Goal: Task Accomplishment & Management: Complete application form

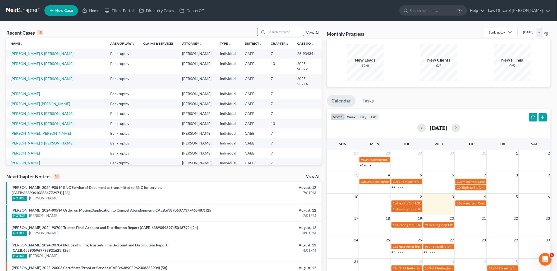
click at [295, 32] on input "search" at bounding box center [285, 32] width 37 height 8
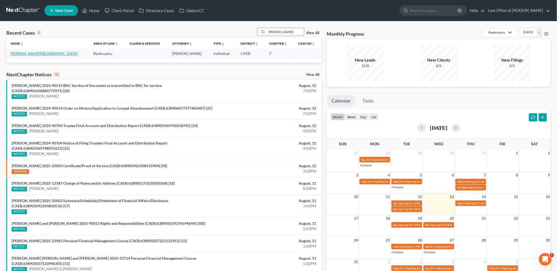
type input "limon"
click at [28, 53] on link "[PERSON_NAME][GEOGRAPHIC_DATA]" at bounding box center [44, 53] width 67 height 4
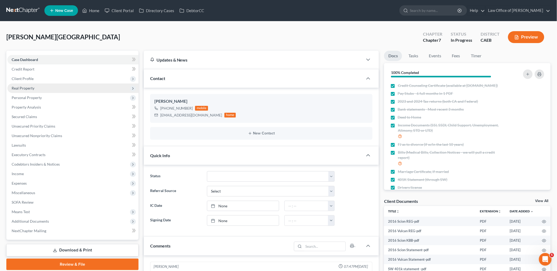
scroll to position [208, 0]
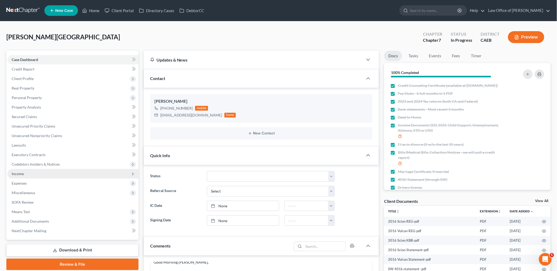
click at [15, 174] on span "Income" at bounding box center [18, 173] width 12 height 4
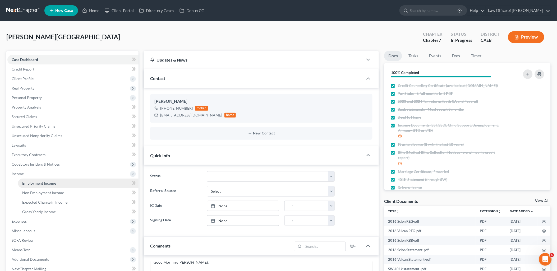
click at [27, 183] on span "Employment Income" at bounding box center [39, 183] width 34 height 4
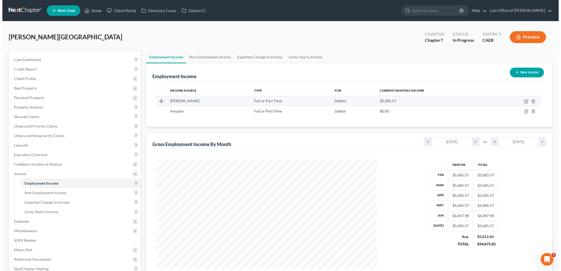
scroll to position [110, 231]
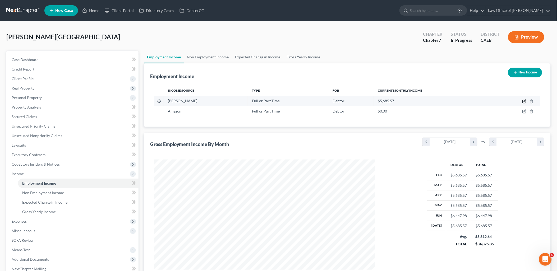
click at [526, 101] on icon "button" at bounding box center [523, 101] width 3 height 3
select select "0"
select select "36"
select select "2"
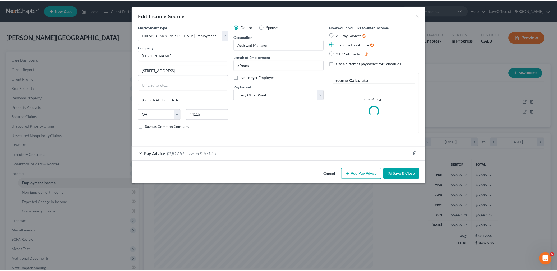
scroll to position [111, 233]
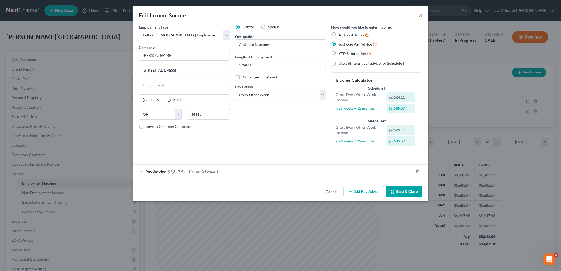
click at [420, 14] on button "×" at bounding box center [421, 15] width 4 height 6
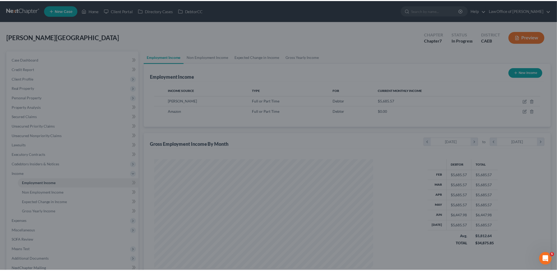
scroll to position [264128, 264007]
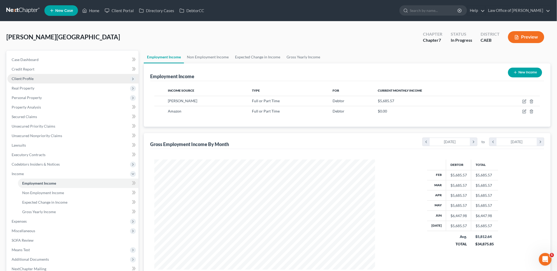
click at [21, 79] on span "Client Profile" at bounding box center [23, 78] width 22 height 4
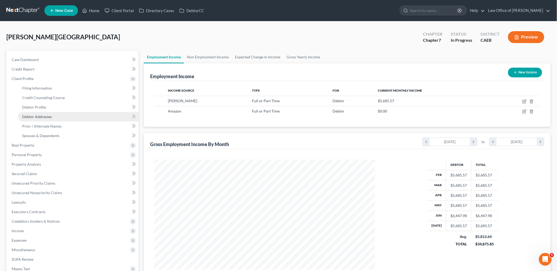
click at [35, 115] on span "Debtor Addresses" at bounding box center [37, 116] width 30 height 4
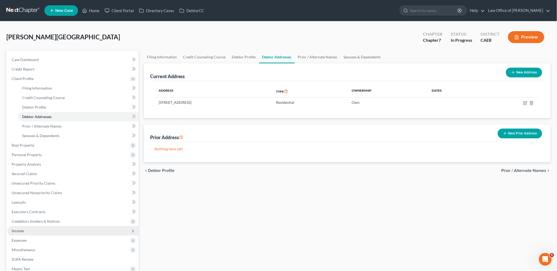
click at [20, 231] on span "Income" at bounding box center [18, 231] width 12 height 4
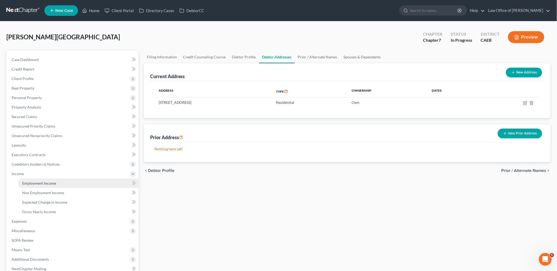
click at [41, 184] on span "Employment Income" at bounding box center [39, 183] width 34 height 4
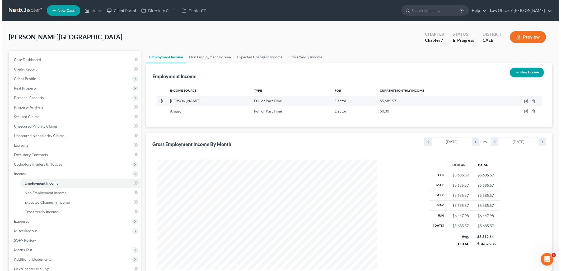
scroll to position [110, 231]
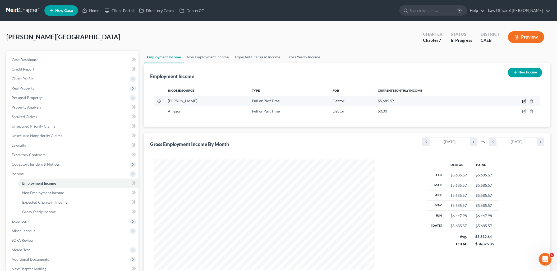
click at [525, 99] on icon "button" at bounding box center [524, 101] width 4 height 4
select select "0"
select select "36"
select select "2"
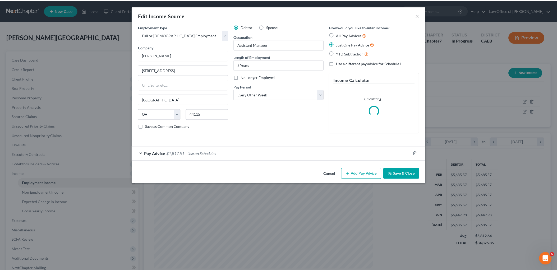
scroll to position [111, 233]
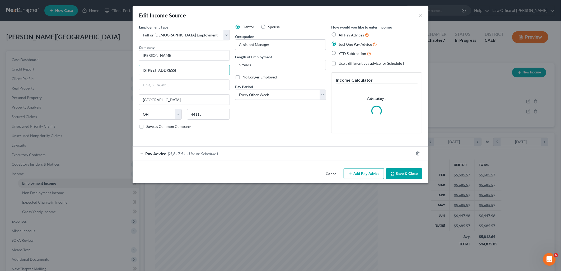
drag, startPoint x: 194, startPoint y: 73, endPoint x: 138, endPoint y: 70, distance: 56.1
click at [138, 70] on div "Employment Type * Select Full or Part Time Employment Self Employment Company *…" at bounding box center [184, 80] width 96 height 113
type input "1065 Sperry Ave, Suite B"
type input "95363"
type input "Patterson"
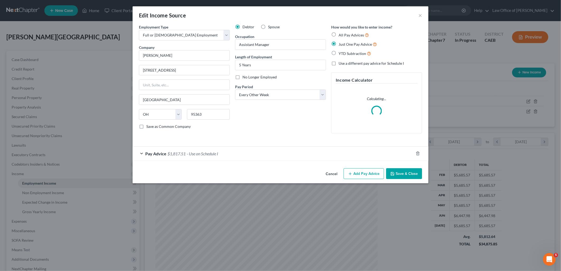
select select "4"
drag, startPoint x: 413, startPoint y: 173, endPoint x: 559, endPoint y: 128, distance: 152.7
click at [413, 173] on button "Save & Close" at bounding box center [404, 173] width 36 height 11
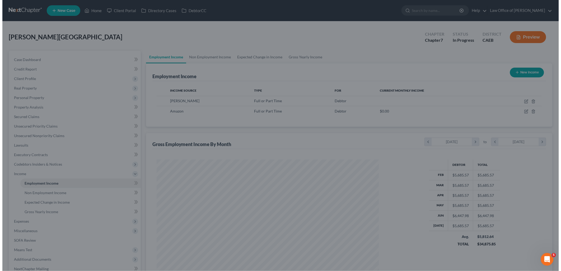
scroll to position [264128, 264007]
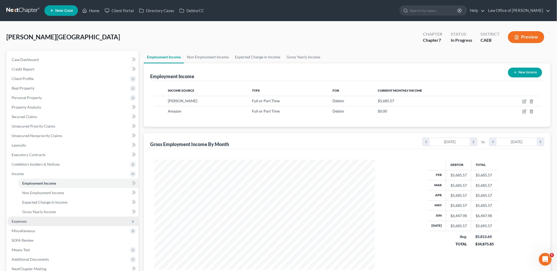
click at [23, 220] on span "Expenses" at bounding box center [19, 221] width 15 height 4
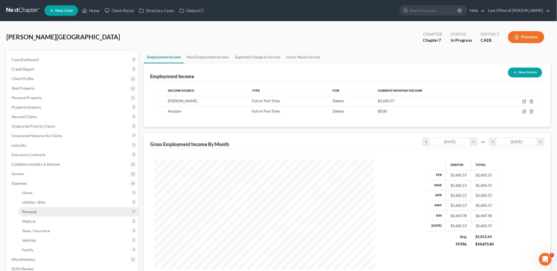
click at [36, 212] on span "Personal" at bounding box center [29, 212] width 15 height 4
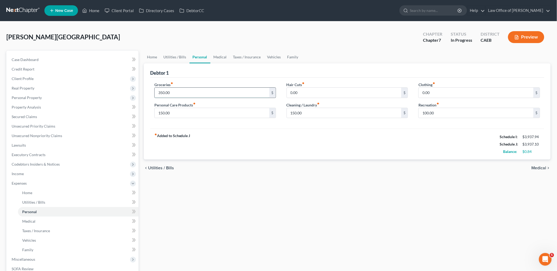
click at [183, 92] on input "350.00" at bounding box center [212, 93] width 115 height 10
click at [25, 115] on span "Secured Claims" at bounding box center [24, 116] width 25 height 4
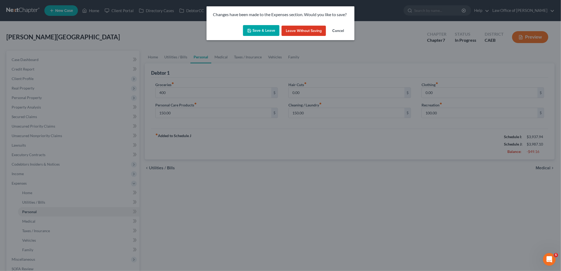
click at [255, 30] on button "Save & Leave" at bounding box center [261, 30] width 36 height 11
type input "400.00"
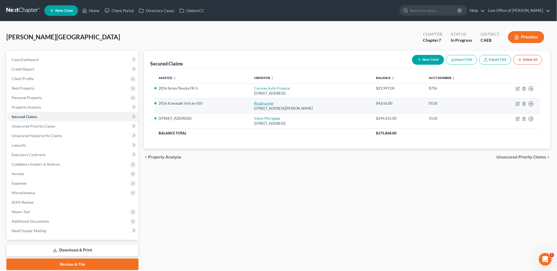
click at [261, 103] on link "Roadrunner" at bounding box center [264, 103] width 20 height 4
select select "45"
select select "0"
select select "4"
select select "0"
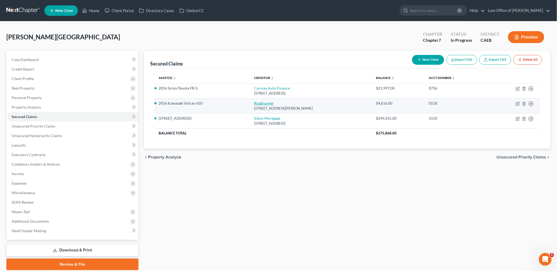
select select "0"
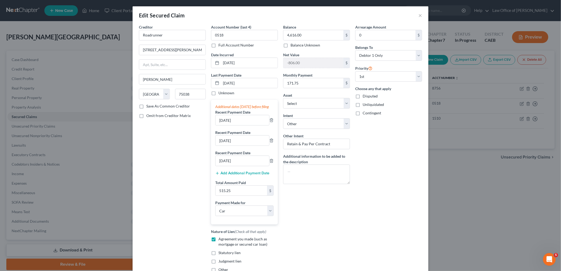
scroll to position [59, 0]
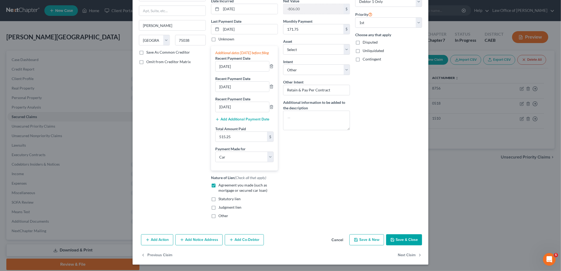
click at [407, 236] on button "Save & Close" at bounding box center [404, 239] width 36 height 11
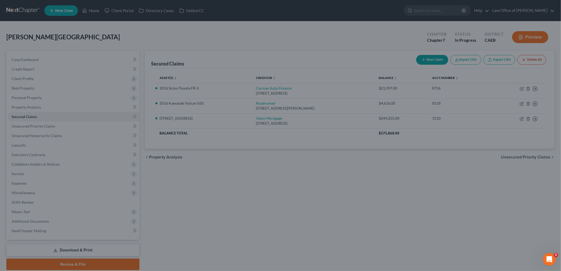
select select "2"
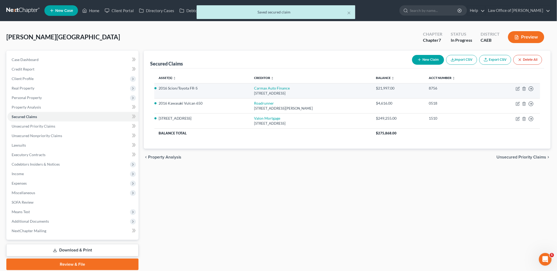
click at [260, 90] on td "Carmax Auto Finance 12800 Tuckahoe Creek Pkw, Richmond, VA 23238" at bounding box center [311, 90] width 122 height 15
click at [259, 89] on link "Carmax Auto Finance" at bounding box center [272, 88] width 36 height 4
select select "48"
select select "0"
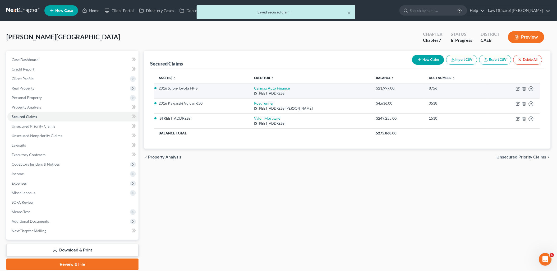
select select "0"
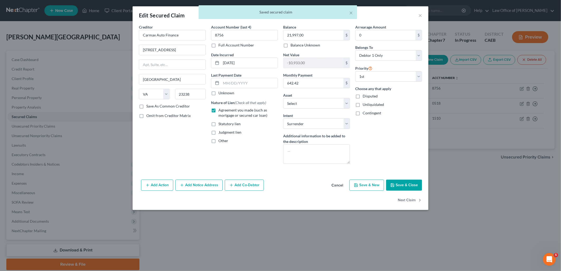
click at [410, 187] on button "Save & Close" at bounding box center [404, 185] width 36 height 11
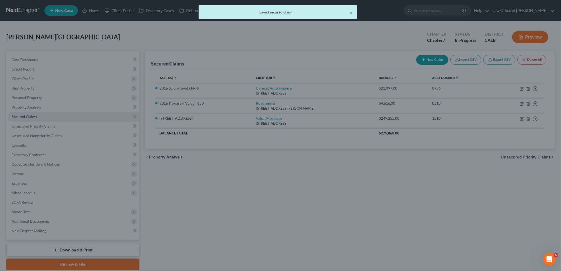
select select "14"
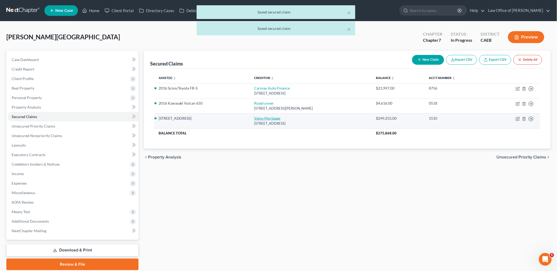
click at [254, 117] on link "Valon Mortgage" at bounding box center [267, 118] width 26 height 4
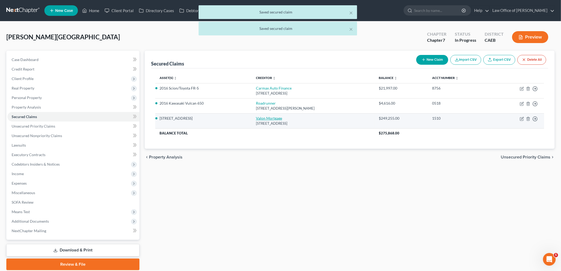
select select "38"
select select "3"
select select "4"
select select "0"
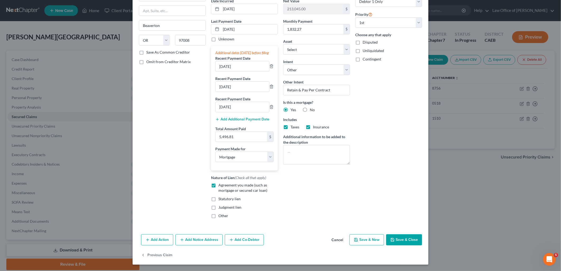
drag, startPoint x: 397, startPoint y: 239, endPoint x: 411, endPoint y: 240, distance: 14.0
click at [398, 240] on button "Save & Close" at bounding box center [404, 239] width 36 height 11
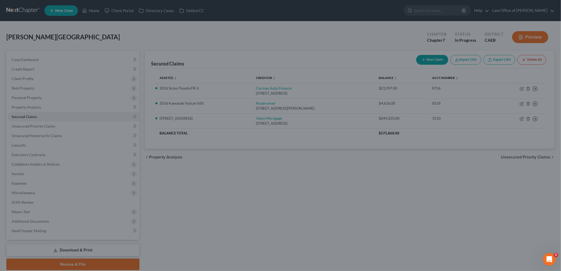
select select "16"
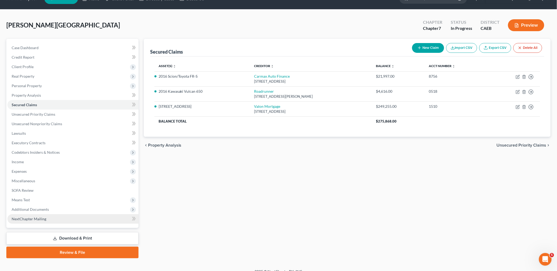
scroll to position [18, 0]
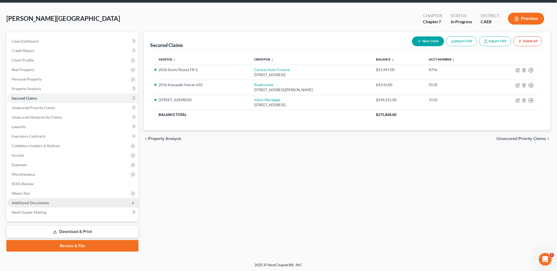
drag, startPoint x: 78, startPoint y: 230, endPoint x: 98, endPoint y: 201, distance: 35.0
click at [78, 230] on link "Download & Print" at bounding box center [72, 232] width 132 height 12
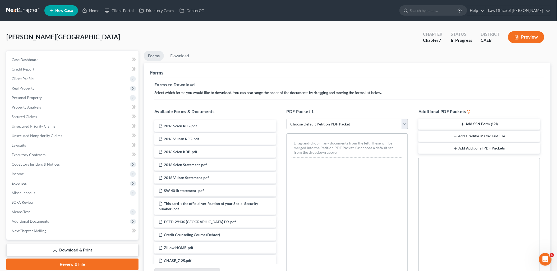
click at [343, 128] on select "Choose Default Petition PDF Packet Complete Bankruptcy Petition (all forms and …" at bounding box center [347, 124] width 122 height 11
select select "6"
click at [286, 119] on select "Choose Default Petition PDF Packet Complete Bankruptcy Petition (all forms and …" at bounding box center [347, 124] width 122 height 11
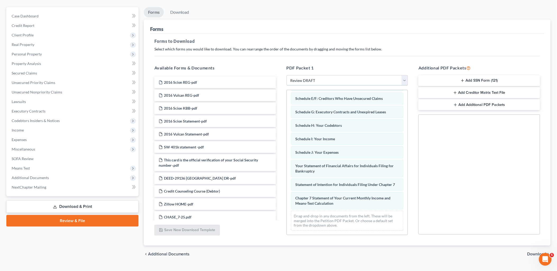
scroll to position [55, 0]
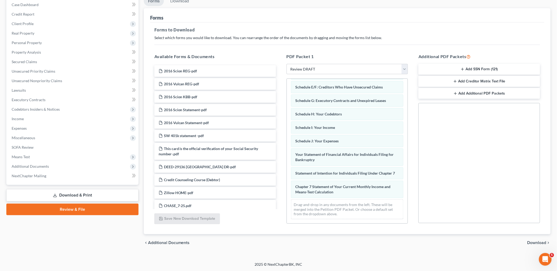
click at [539, 243] on span "Download" at bounding box center [536, 243] width 19 height 4
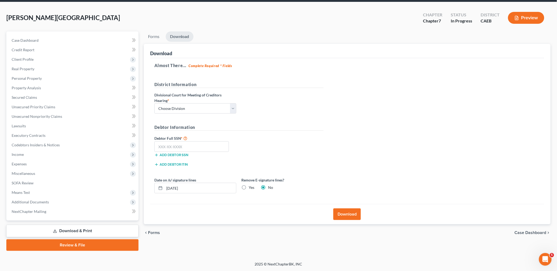
scroll to position [18, 0]
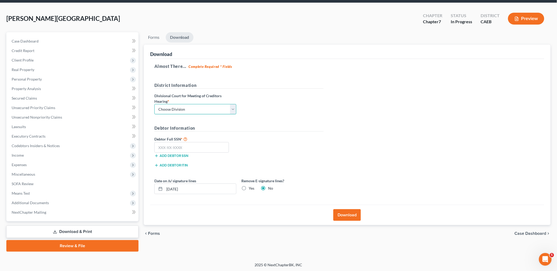
drag, startPoint x: 198, startPoint y: 110, endPoint x: 185, endPoint y: 115, distance: 14.0
click at [198, 110] on select "Choose Division Fresno Modesto Sacramento" at bounding box center [195, 109] width 82 height 11
select select "1"
click at [154, 104] on select "Choose Division Fresno Modesto Sacramento" at bounding box center [195, 109] width 82 height 11
drag, startPoint x: 190, startPoint y: 149, endPoint x: 193, endPoint y: 147, distance: 3.6
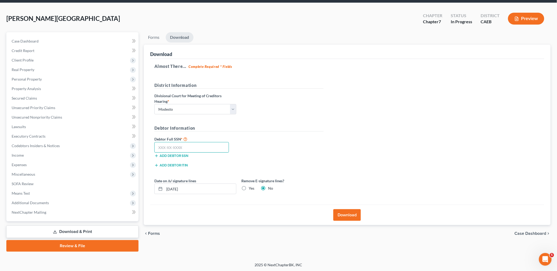
click at [190, 149] on input "text" at bounding box center [191, 147] width 75 height 11
type input "000-00-0000"
click at [358, 217] on button "Download" at bounding box center [346, 215] width 27 height 12
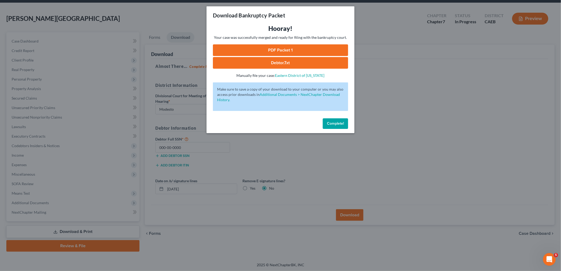
click at [259, 52] on link "PDF Packet 1" at bounding box center [280, 50] width 135 height 12
click at [330, 121] on span "Complete!" at bounding box center [335, 123] width 17 height 4
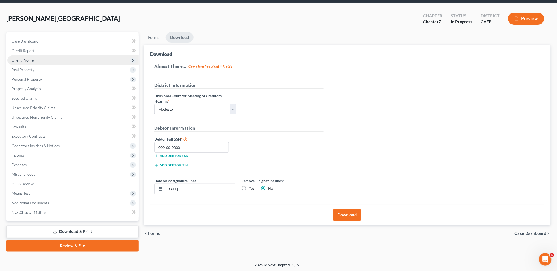
click at [22, 59] on span "Client Profile" at bounding box center [23, 60] width 22 height 4
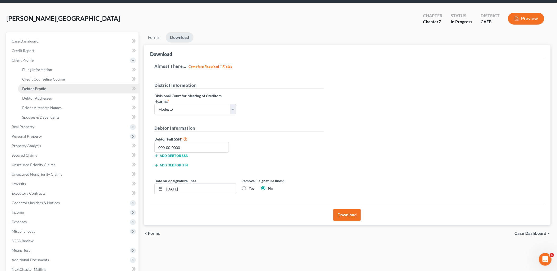
click at [31, 86] on link "Debtor Profile" at bounding box center [78, 89] width 120 height 10
select select "0"
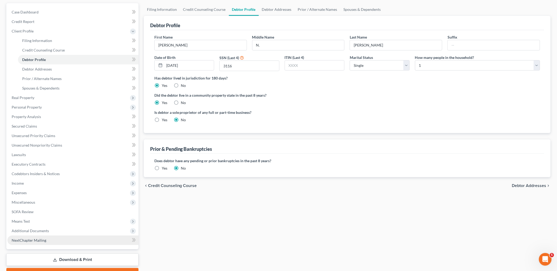
scroll to position [76, 0]
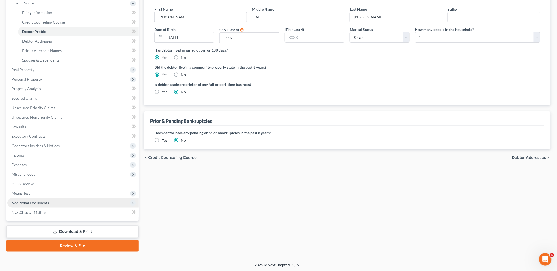
click at [21, 203] on span "Additional Documents" at bounding box center [30, 203] width 37 height 4
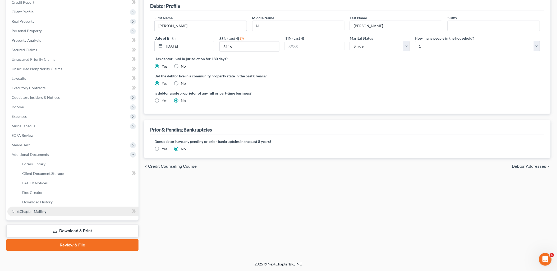
scroll to position [66, 0]
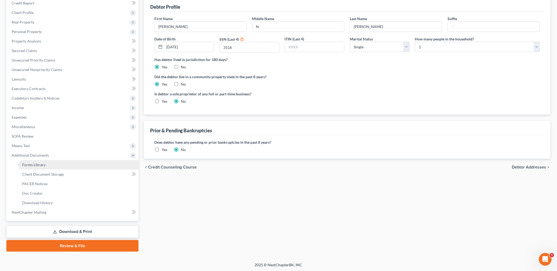
click at [33, 166] on span "Forms Library" at bounding box center [33, 165] width 23 height 4
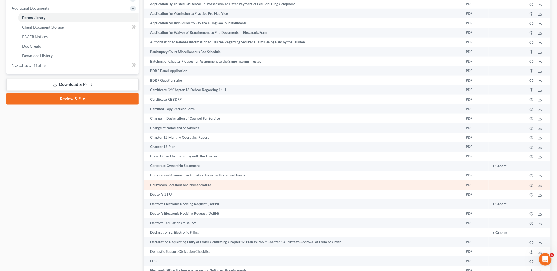
scroll to position [235, 0]
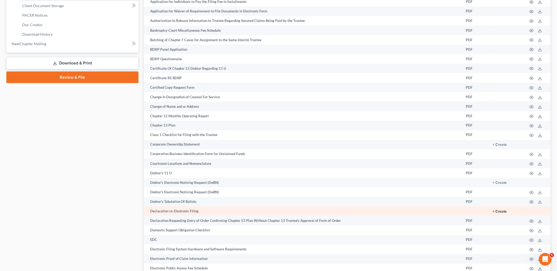
click at [502, 214] on button "+ Create" at bounding box center [500, 212] width 14 height 4
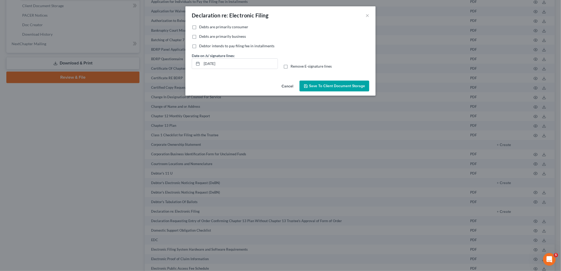
click at [199, 26] on label "Debts are primarily consumer" at bounding box center [223, 26] width 49 height 5
click at [201, 26] on input "Debts are primarily consumer" at bounding box center [202, 25] width 3 height 3
checkbox input "true"
click at [291, 67] on label "Remove E-signature lines" at bounding box center [311, 66] width 41 height 5
click at [293, 67] on input "Remove E-signature lines" at bounding box center [294, 65] width 3 height 3
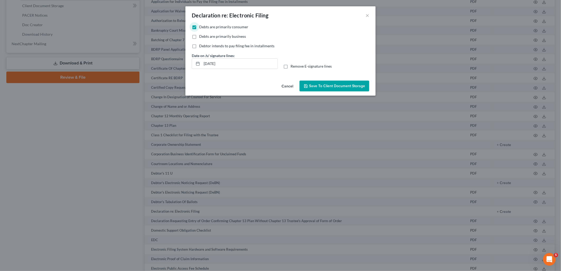
checkbox input "true"
click at [331, 89] on button "Save to Client Document Storage" at bounding box center [335, 86] width 70 height 11
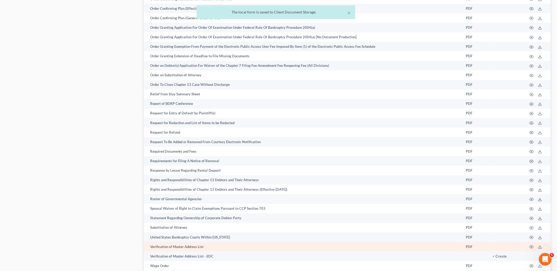
scroll to position [741, 0]
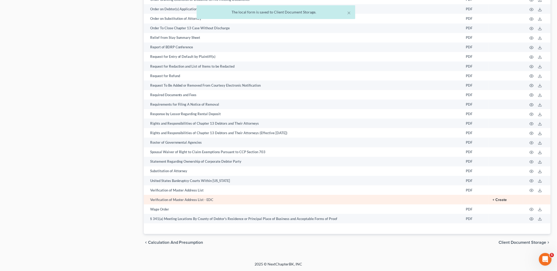
click at [506, 199] on button "+ Create" at bounding box center [500, 200] width 14 height 4
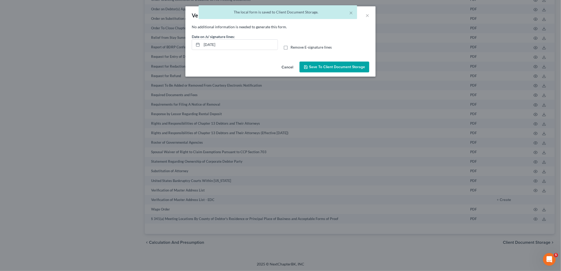
click at [291, 48] on label "Remove E-signature lines" at bounding box center [311, 47] width 41 height 5
click at [293, 48] on input "Remove E-signature lines" at bounding box center [294, 46] width 3 height 3
checkbox input "true"
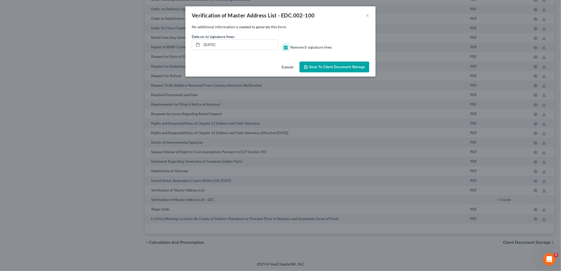
click at [331, 71] on button "Save to Client Document Storage" at bounding box center [335, 67] width 70 height 11
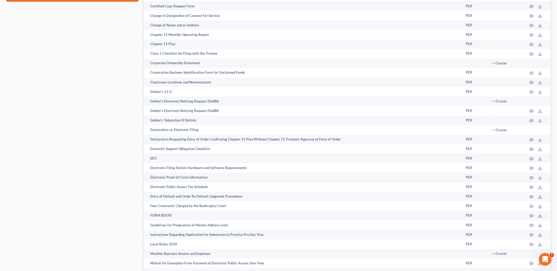
scroll to position [154, 0]
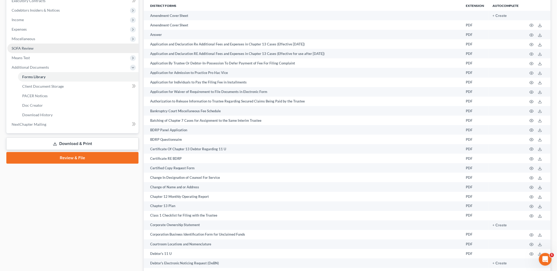
drag, startPoint x: 70, startPoint y: 144, endPoint x: 99, endPoint y: 136, distance: 29.6
click at [70, 144] on link "Download & Print" at bounding box center [72, 144] width 132 height 12
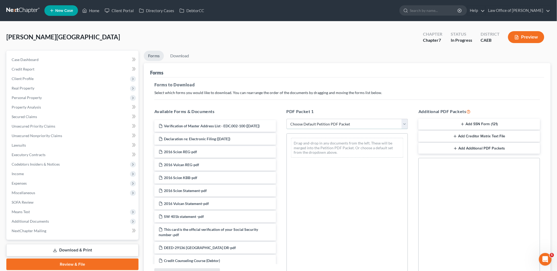
click at [310, 124] on select "Choose Default Petition PDF Packet Complete Bankruptcy Petition (all forms and …" at bounding box center [347, 124] width 122 height 11
select select "3"
click at [286, 119] on select "Choose Default Petition PDF Packet Complete Bankruptcy Petition (all forms and …" at bounding box center [347, 124] width 122 height 11
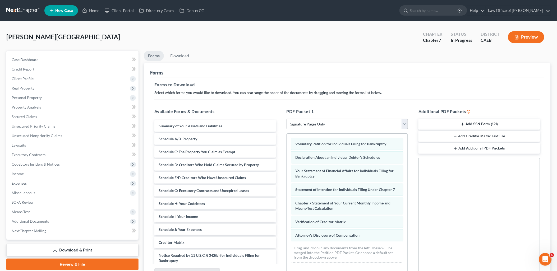
click at [462, 124] on line "button" at bounding box center [462, 124] width 0 height 2
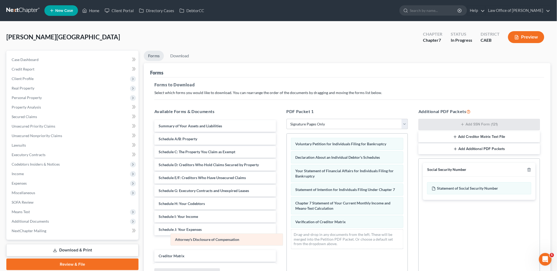
drag, startPoint x: 339, startPoint y: 232, endPoint x: 214, endPoint y: 236, distance: 125.3
click at [287, 236] on div "Attorney's Disclosure of Compensation Voluntary Petition for Individuals Filing…" at bounding box center [347, 194] width 121 height 120
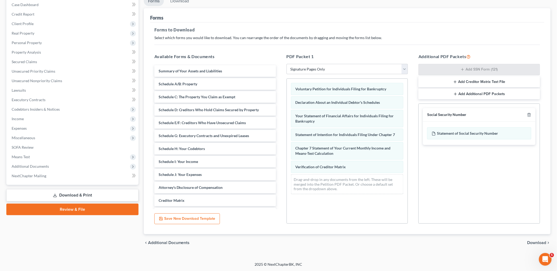
click at [534, 243] on span "Download" at bounding box center [536, 243] width 19 height 4
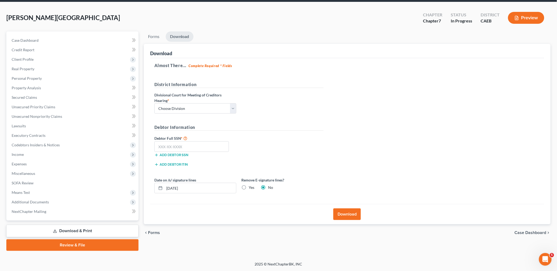
scroll to position [18, 0]
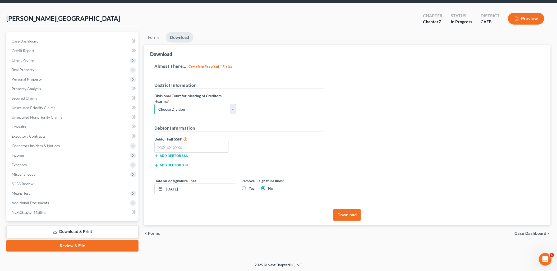
drag, startPoint x: 192, startPoint y: 109, endPoint x: 182, endPoint y: 115, distance: 12.0
click at [192, 109] on select "Choose Division Fresno Modesto Sacramento" at bounding box center [195, 109] width 82 height 11
select select "1"
click at [154, 104] on select "Choose Division Fresno Modesto Sacramento" at bounding box center [195, 109] width 82 height 11
click at [186, 147] on input "text" at bounding box center [191, 147] width 75 height 11
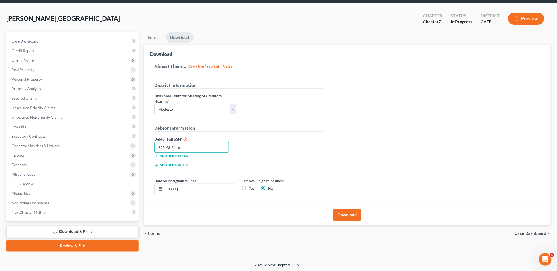
type input "623-98-3116"
click at [249, 188] on label "Yes" at bounding box center [252, 188] width 6 height 5
click at [251, 188] on input "Yes" at bounding box center [252, 187] width 3 height 3
radio input "true"
radio input "false"
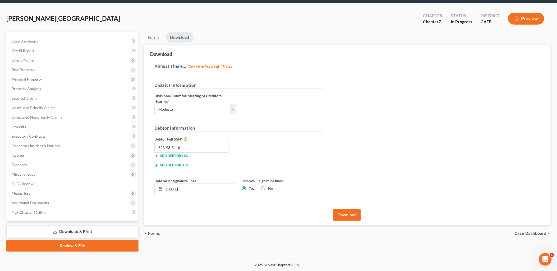
click at [339, 214] on button "Download" at bounding box center [346, 215] width 27 height 12
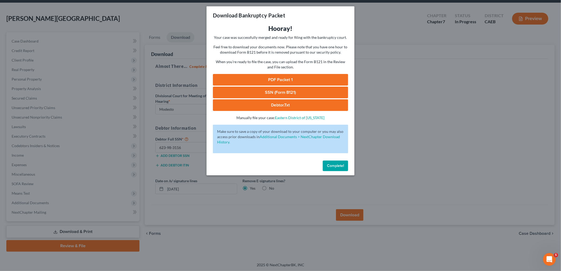
click at [288, 78] on link "PDF Packet 1" at bounding box center [280, 80] width 135 height 12
click at [269, 92] on link "SSN (Form B121)" at bounding box center [280, 93] width 135 height 12
click at [342, 168] on button "Complete!" at bounding box center [335, 166] width 25 height 11
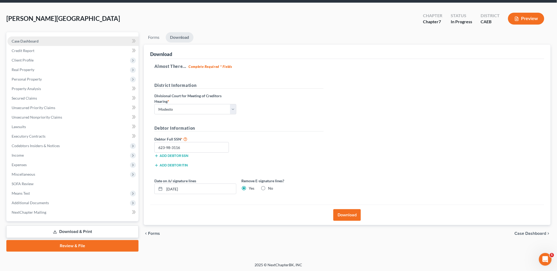
click at [14, 39] on span "Case Dashboard" at bounding box center [25, 41] width 27 height 4
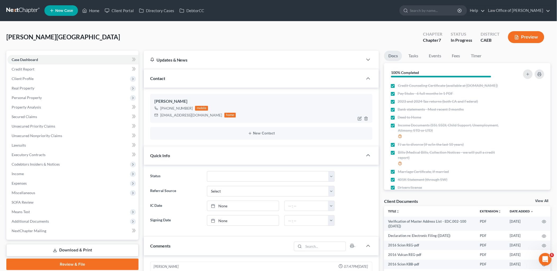
scroll to position [208, 0]
drag, startPoint x: 160, startPoint y: 115, endPoint x: 197, endPoint y: 119, distance: 37.2
click at [197, 119] on div "Nubia Limon +1 (209) 202-9132 mobile limonnubia@gmail.com home" at bounding box center [261, 108] width 222 height 29
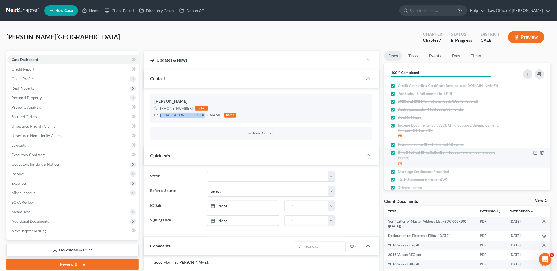
copy div "[EMAIL_ADDRESS][DOMAIN_NAME]"
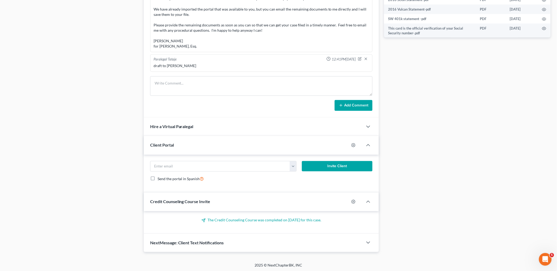
scroll to position [276, 0]
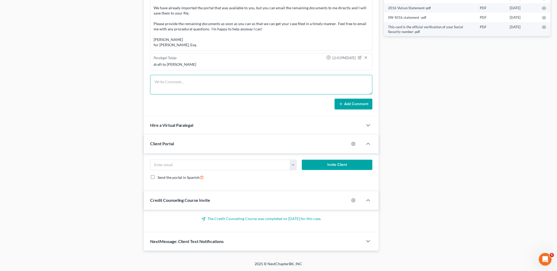
drag, startPoint x: 165, startPoint y: 84, endPoint x: 188, endPoint y: 87, distance: 23.8
click at [165, 84] on textarea at bounding box center [261, 85] width 222 height 20
paste textarea "Good Morning Nubia, Attached please find the draft of your petition which has a…"
type textarea "Good Morning Nubia, Attached please find the draft of your petition which has a…"
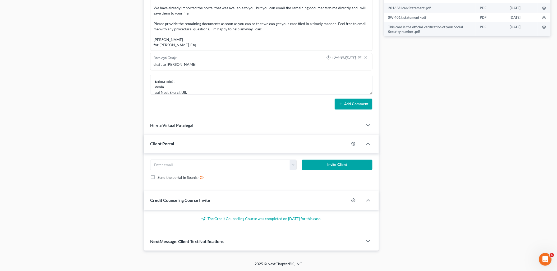
click at [354, 103] on button "Add Comment" at bounding box center [354, 104] width 38 height 11
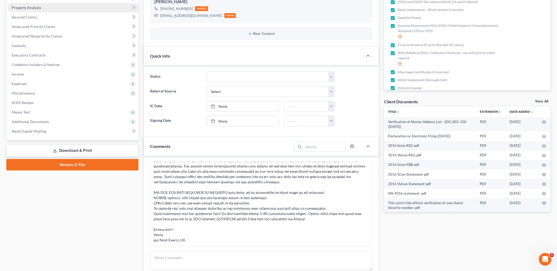
scroll to position [0, 0]
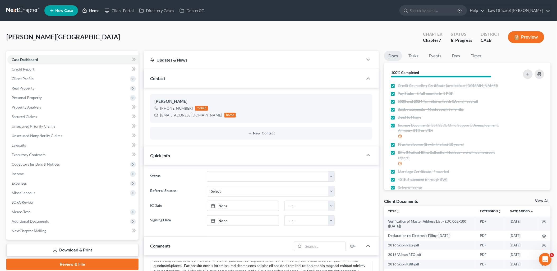
drag, startPoint x: 93, startPoint y: 14, endPoint x: 558, endPoint y: 56, distance: 466.6
click at [93, 14] on link "Home" at bounding box center [91, 11] width 22 height 10
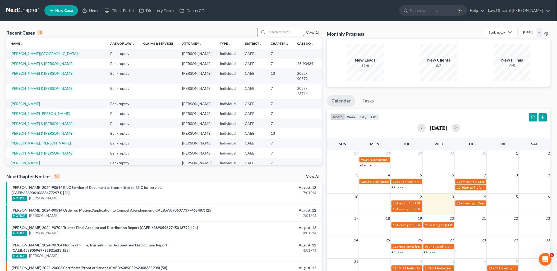
click at [291, 33] on input "search" at bounding box center [285, 32] width 37 height 8
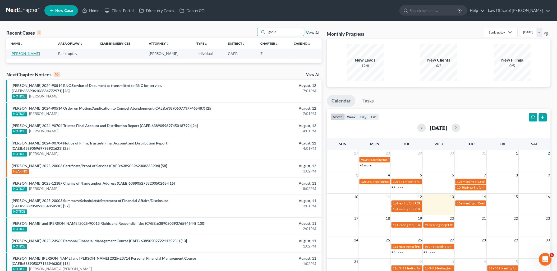
type input "godin"
click at [14, 53] on link "[PERSON_NAME]" at bounding box center [25, 53] width 29 height 4
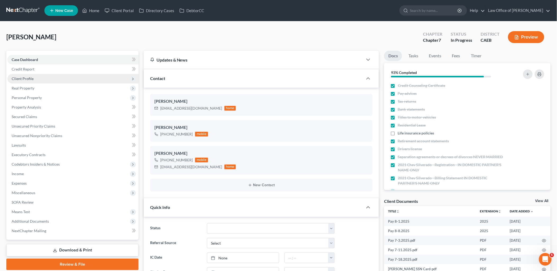
scroll to position [533, 0]
click at [17, 78] on span "Client Profile" at bounding box center [23, 78] width 22 height 4
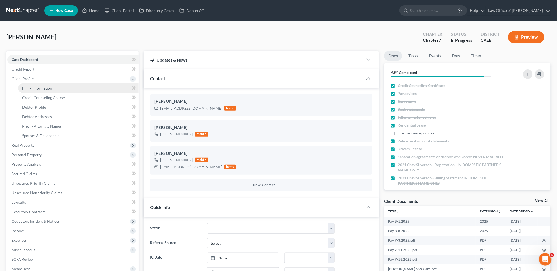
click at [31, 88] on span "Filing Information" at bounding box center [37, 88] width 30 height 4
select select "1"
select select "0"
select select "4"
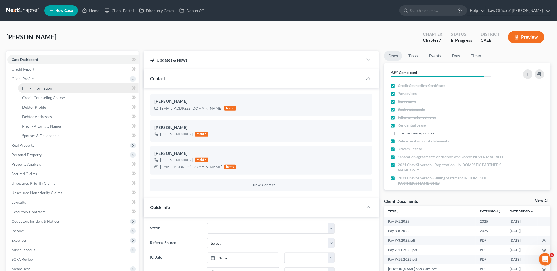
select select "0"
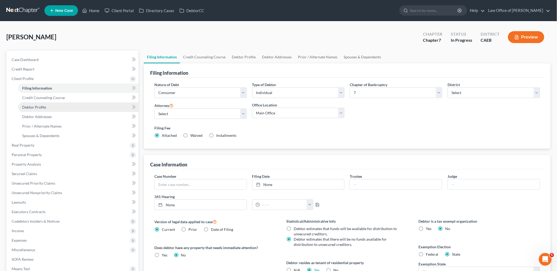
click at [34, 108] on span "Debtor Profile" at bounding box center [34, 107] width 24 height 4
select select "0"
select select "2"
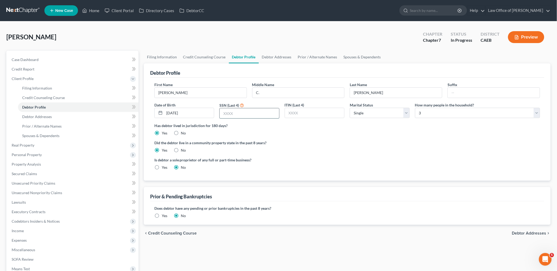
drag, startPoint x: 245, startPoint y: 114, endPoint x: 249, endPoint y: 114, distance: 4.2
click at [245, 114] on input "text" at bounding box center [249, 113] width 59 height 10
click at [251, 112] on input "text" at bounding box center [249, 113] width 59 height 10
type input "8627"
click at [32, 173] on span "Secured Claims" at bounding box center [24, 173] width 25 height 4
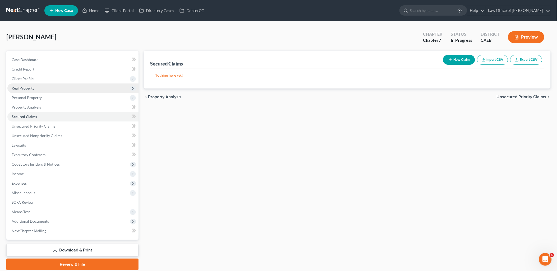
click at [32, 89] on span "Real Property" at bounding box center [23, 88] width 23 height 4
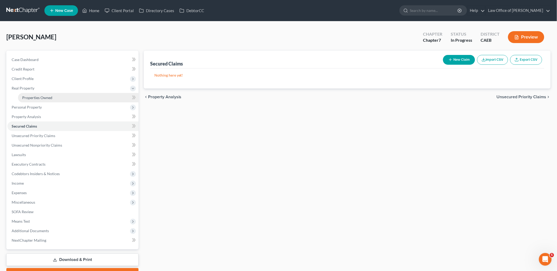
click at [27, 94] on link "Properties Owned" at bounding box center [78, 98] width 120 height 10
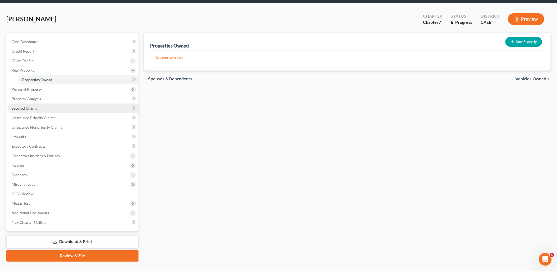
scroll to position [28, 0]
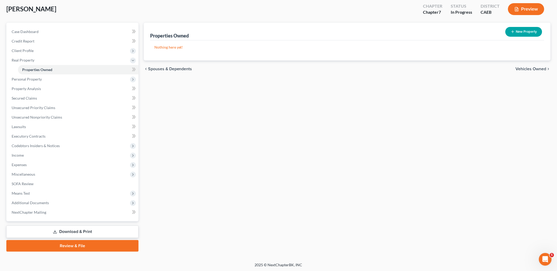
drag, startPoint x: 56, startPoint y: 228, endPoint x: 61, endPoint y: 223, distance: 6.9
click at [56, 228] on link "Download & Print" at bounding box center [72, 232] width 132 height 12
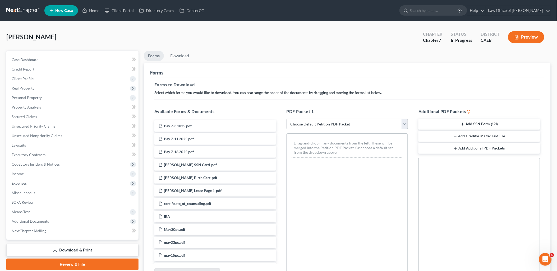
click at [308, 125] on select "Choose Default Petition PDF Packet Complete Bankruptcy Petition (all forms and …" at bounding box center [347, 124] width 122 height 11
select select "6"
click at [286, 119] on select "Choose Default Petition PDF Packet Complete Bankruptcy Petition (all forms and …" at bounding box center [347, 124] width 122 height 11
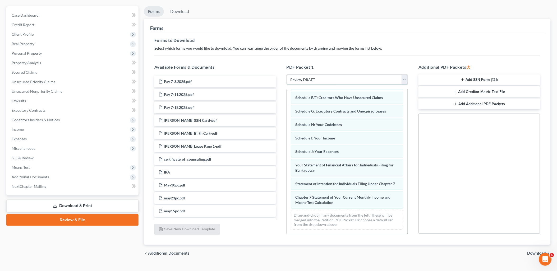
scroll to position [55, 0]
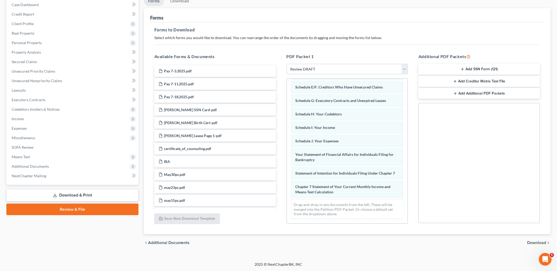
click at [533, 242] on span "Download" at bounding box center [536, 243] width 19 height 4
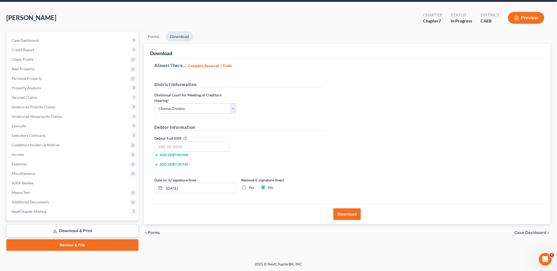
scroll to position [18, 0]
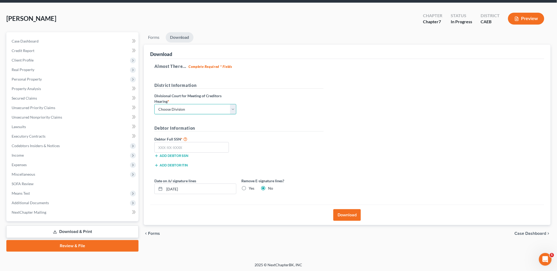
drag, startPoint x: 188, startPoint y: 109, endPoint x: 175, endPoint y: 115, distance: 14.1
click at [188, 109] on select "Choose Division Fresno Modesto Sacramento" at bounding box center [195, 109] width 82 height 11
select select "1"
click at [154, 104] on select "Choose Division Fresno Modesto Sacramento" at bounding box center [195, 109] width 82 height 11
click at [175, 147] on input "text" at bounding box center [191, 147] width 75 height 11
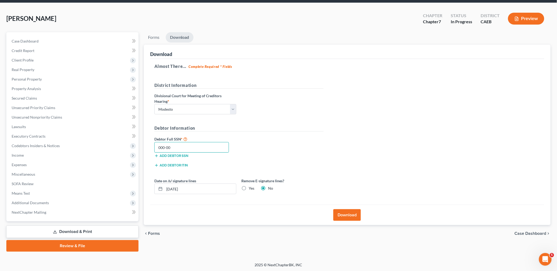
drag, startPoint x: 175, startPoint y: 147, endPoint x: 249, endPoint y: 143, distance: 74.1
click at [176, 147] on input "000-00" at bounding box center [191, 147] width 75 height 11
type input "000-00-8627"
click at [355, 219] on button "Download" at bounding box center [346, 215] width 27 height 12
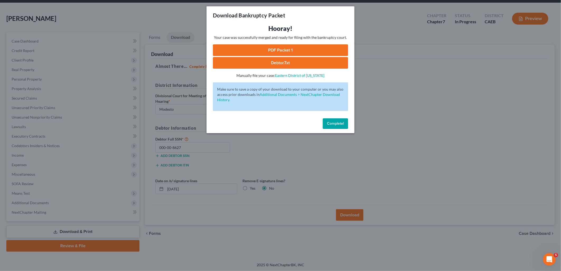
click at [278, 47] on link "PDF Packet 1" at bounding box center [280, 50] width 135 height 12
click at [336, 123] on span "Complete!" at bounding box center [335, 123] width 17 height 4
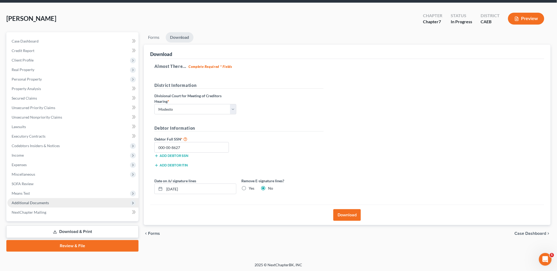
click at [29, 203] on span "Additional Documents" at bounding box center [30, 203] width 37 height 4
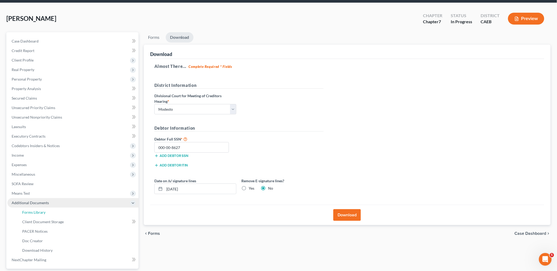
click at [32, 210] on span "Forms Library" at bounding box center [33, 212] width 23 height 4
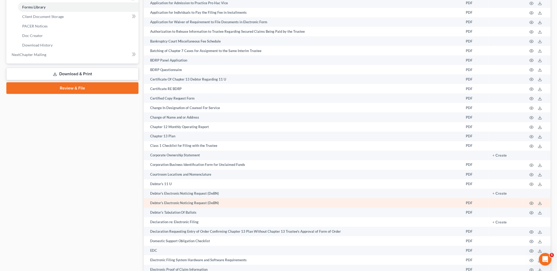
scroll to position [242, 0]
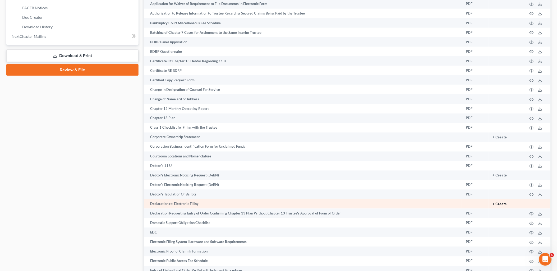
click at [505, 206] on button "+ Create" at bounding box center [500, 205] width 14 height 4
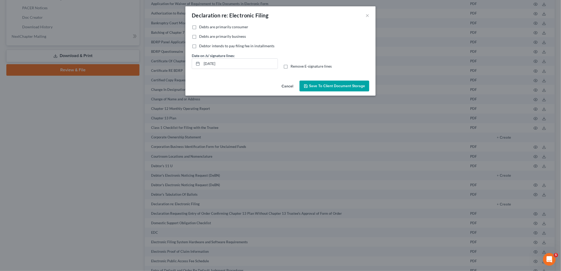
click at [216, 26] on span "Debts are primarily consumer" at bounding box center [223, 27] width 49 height 4
click at [205, 26] on input "Debts are primarily consumer" at bounding box center [202, 25] width 3 height 3
checkbox input "true"
click at [291, 66] on label "Remove E-signature lines" at bounding box center [311, 66] width 41 height 5
click at [293, 66] on input "Remove E-signature lines" at bounding box center [294, 65] width 3 height 3
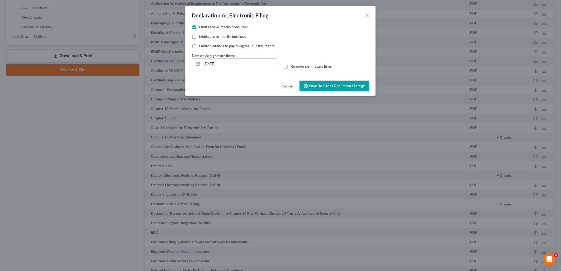
checkbox input "true"
click at [328, 90] on button "Save to Client Document Storage" at bounding box center [335, 86] width 70 height 11
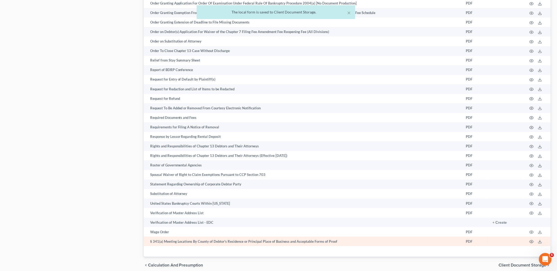
scroll to position [741, 0]
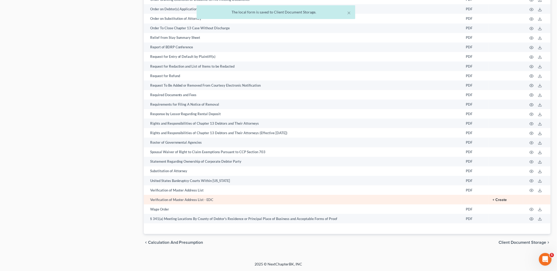
click at [495, 200] on button "+ Create" at bounding box center [500, 200] width 14 height 4
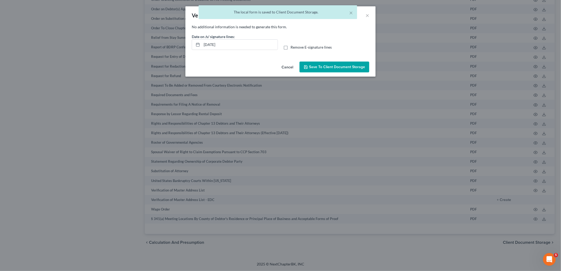
click at [291, 48] on label "Remove E-signature lines" at bounding box center [311, 47] width 41 height 5
click at [293, 48] on input "Remove E-signature lines" at bounding box center [294, 46] width 3 height 3
checkbox input "true"
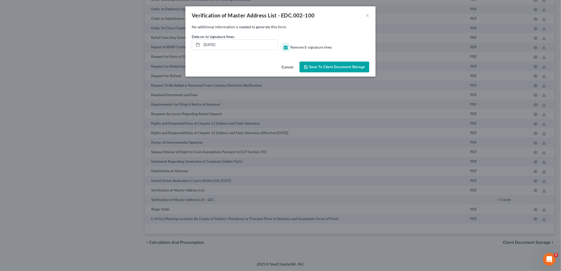
click at [331, 70] on button "Save to Client Document Storage" at bounding box center [335, 67] width 70 height 11
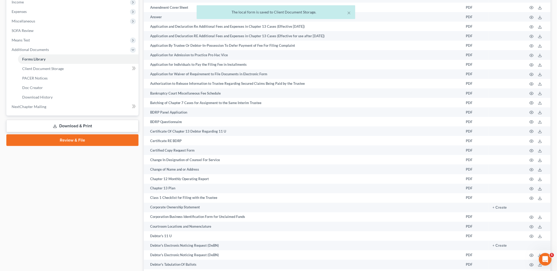
scroll to position [36, 0]
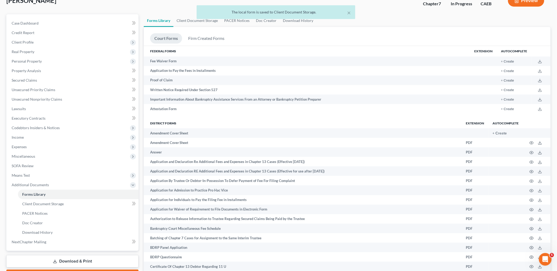
click at [62, 259] on link "Download & Print" at bounding box center [72, 261] width 132 height 12
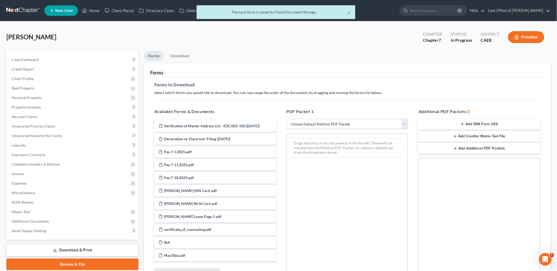
click at [353, 126] on select "Choose Default Petition PDF Packet Complete Bankruptcy Petition (all forms and …" at bounding box center [347, 124] width 122 height 11
select select "3"
click at [286, 119] on select "Choose Default Petition PDF Packet Complete Bankruptcy Petition (all forms and …" at bounding box center [347, 124] width 122 height 11
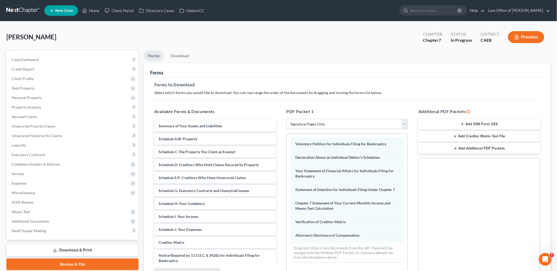
click at [347, 126] on select "Choose Default Petition PDF Packet Complete Bankruptcy Petition (all forms and …" at bounding box center [347, 124] width 122 height 11
select select
click at [286, 119] on select "Choose Default Petition PDF Packet Complete Bankruptcy Petition (all forms and …" at bounding box center [347, 124] width 122 height 11
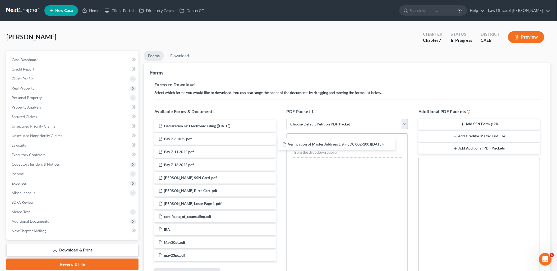
drag, startPoint x: 185, startPoint y: 127, endPoint x: 314, endPoint y: 146, distance: 129.9
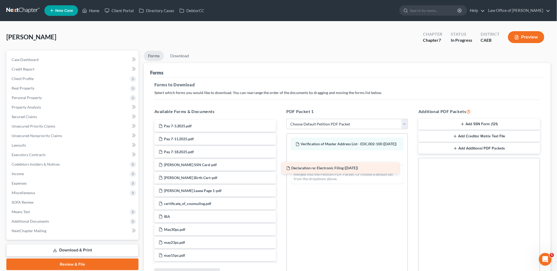
drag, startPoint x: 184, startPoint y: 129, endPoint x: 343, endPoint y: 174, distance: 164.9
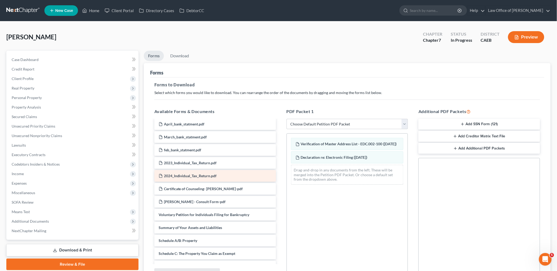
scroll to position [352, 0]
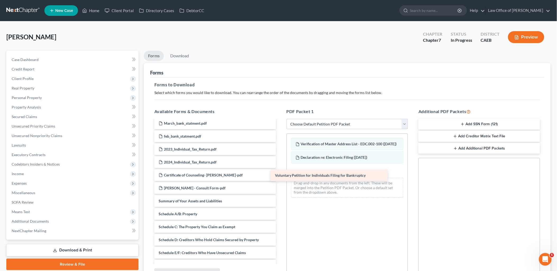
drag, startPoint x: 195, startPoint y: 201, endPoint x: 313, endPoint y: 180, distance: 120.2
click at [280, 180] on div "Voluntary Petition for Individuals Filing for Bankruptcy Pay 7-3.2025.pdf Pay 7…" at bounding box center [215, 99] width 130 height 662
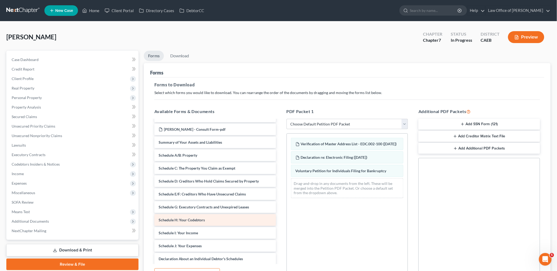
scroll to position [470, 0]
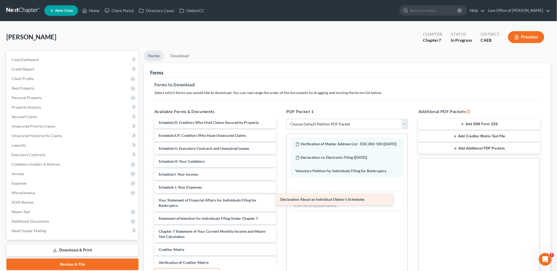
drag, startPoint x: 188, startPoint y: 200, endPoint x: 328, endPoint y: 199, distance: 139.5
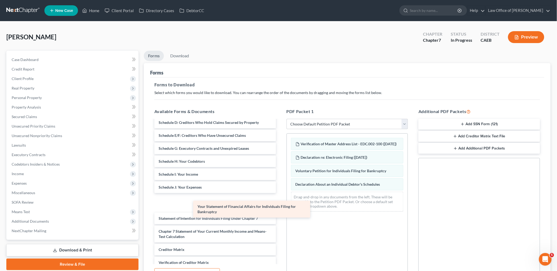
drag, startPoint x: 200, startPoint y: 205, endPoint x: 316, endPoint y: 222, distance: 117.6
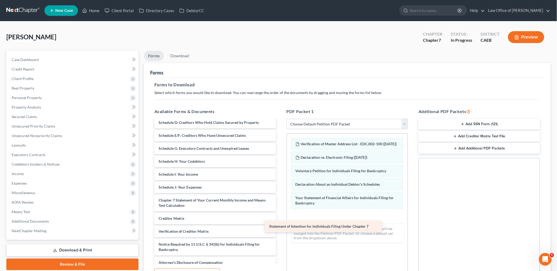
drag, startPoint x: 186, startPoint y: 201, endPoint x: 321, endPoint y: 229, distance: 137.6
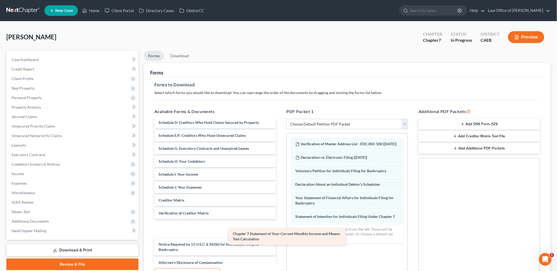
scroll to position [456, 0]
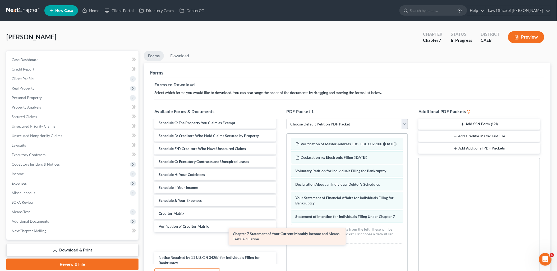
drag, startPoint x: 202, startPoint y: 206, endPoint x: 339, endPoint y: 249, distance: 143.3
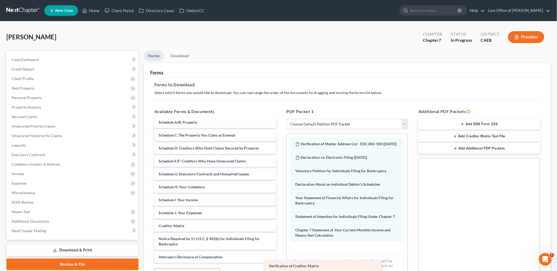
scroll to position [443, 0]
drag, startPoint x: 186, startPoint y: 225, endPoint x: 325, endPoint y: 265, distance: 144.4
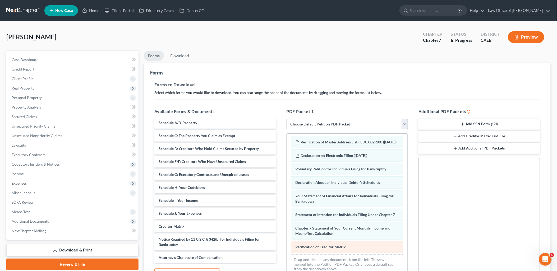
scroll to position [12, 0]
click at [463, 123] on icon "button" at bounding box center [462, 124] width 4 height 4
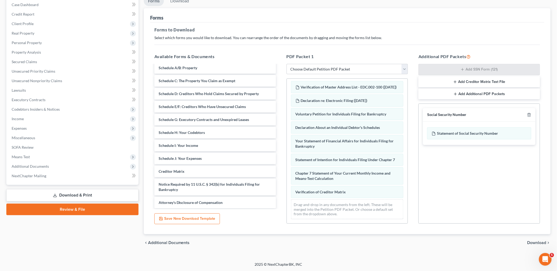
click at [541, 241] on span "Download" at bounding box center [536, 243] width 19 height 4
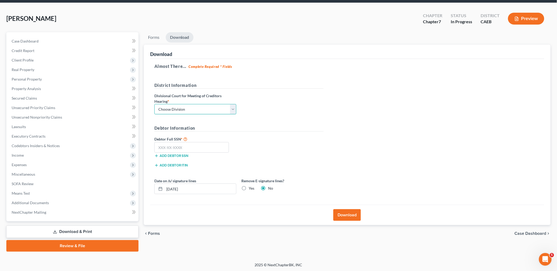
click at [184, 105] on select "Choose Division Fresno Modesto Sacramento" at bounding box center [195, 109] width 82 height 11
select select "1"
click at [154, 104] on select "Choose Division Fresno Modesto Sacramento" at bounding box center [195, 109] width 82 height 11
click at [178, 146] on input "text" at bounding box center [191, 147] width 75 height 11
type input "607-38-8627"
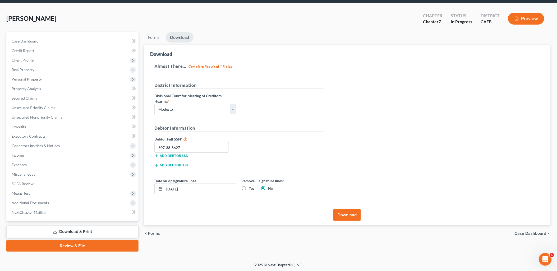
click at [249, 188] on label "Yes" at bounding box center [252, 188] width 6 height 5
click at [251, 188] on input "Yes" at bounding box center [252, 187] width 3 height 3
radio input "true"
radio input "false"
click at [342, 217] on button "Download" at bounding box center [346, 215] width 27 height 12
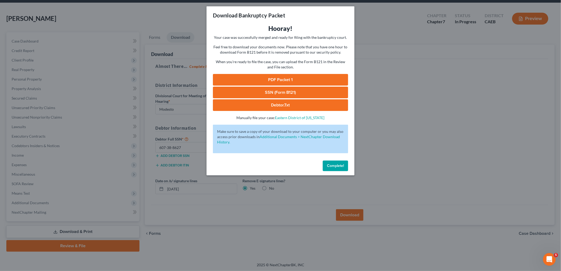
click at [291, 78] on link "PDF Packet 1" at bounding box center [280, 80] width 135 height 12
click at [287, 93] on link "SSN (Form B121)" at bounding box center [280, 93] width 135 height 12
click at [338, 168] on button "Complete!" at bounding box center [335, 166] width 25 height 11
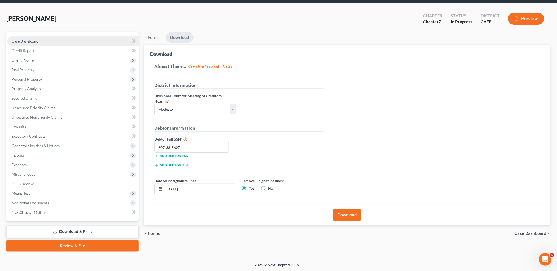
click at [28, 40] on span "Case Dashboard" at bounding box center [25, 41] width 27 height 4
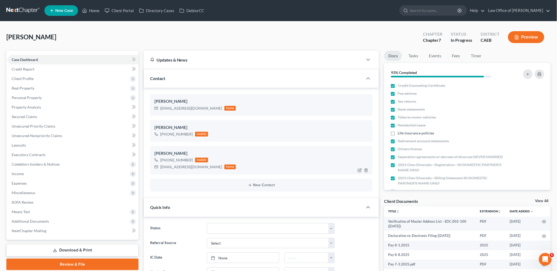
scroll to position [533, 0]
drag, startPoint x: 161, startPoint y: 107, endPoint x: 197, endPoint y: 109, distance: 36.2
click at [197, 109] on div "clareess24@gmail.com home" at bounding box center [195, 108] width 82 height 7
copy div "[EMAIL_ADDRESS][DOMAIN_NAME]"
click at [17, 61] on span "Case Dashboard" at bounding box center [25, 59] width 26 height 4
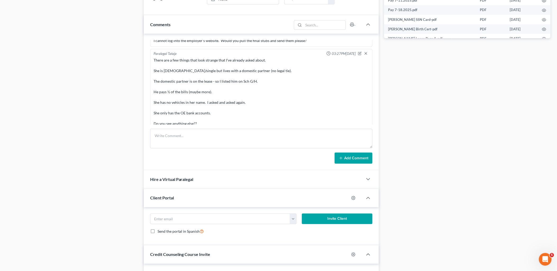
scroll to position [294, 0]
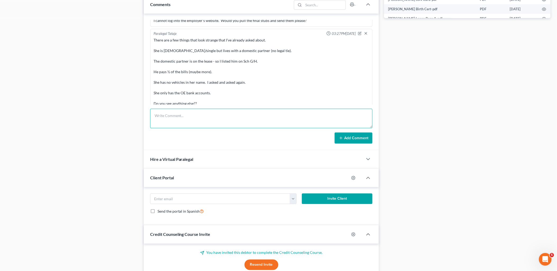
click at [172, 120] on textarea at bounding box center [261, 119] width 222 height 20
paste textarea "Good Morning Jessica, Attached please find the draft of your petition which has…"
type textarea "Good Morning Jessica, Attached please find the draft of your petition which has…"
click at [349, 138] on button "Add Comment" at bounding box center [354, 138] width 38 height 11
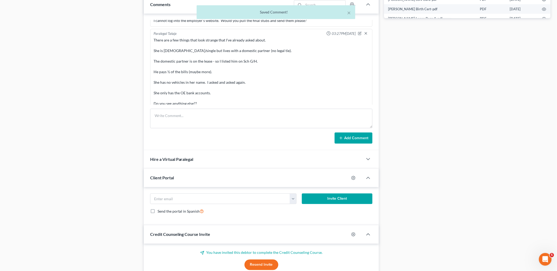
scroll to position [669, 0]
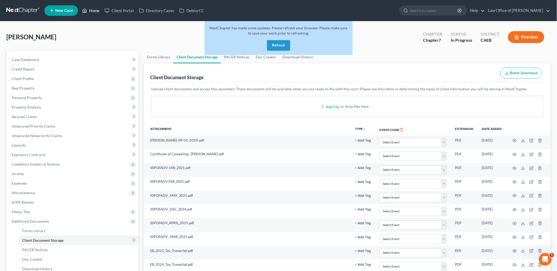
drag, startPoint x: 99, startPoint y: 11, endPoint x: 282, endPoint y: 48, distance: 187.0
click at [99, 11] on link "Home" at bounding box center [91, 11] width 22 height 10
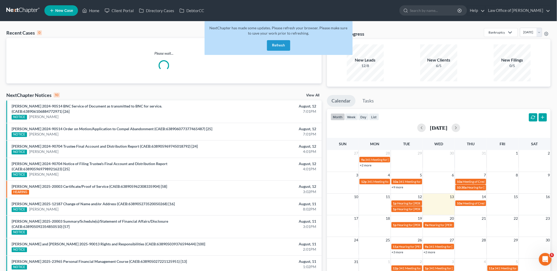
click at [280, 48] on button "Refresh" at bounding box center [278, 45] width 23 height 11
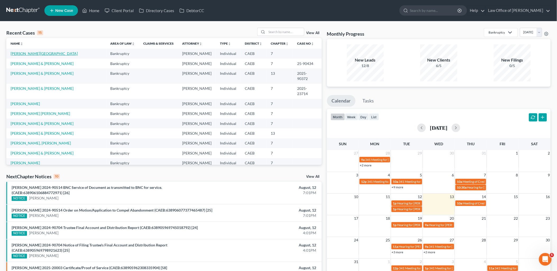
click at [23, 54] on link "[PERSON_NAME][GEOGRAPHIC_DATA]" at bounding box center [44, 53] width 67 height 4
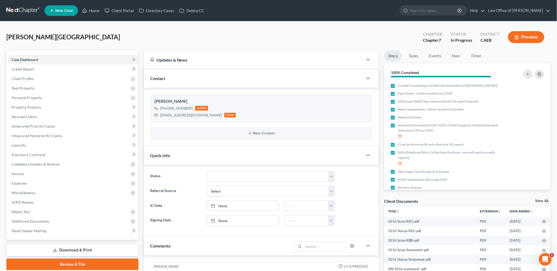
scroll to position [208, 0]
click at [542, 202] on link "View All" at bounding box center [541, 201] width 13 height 4
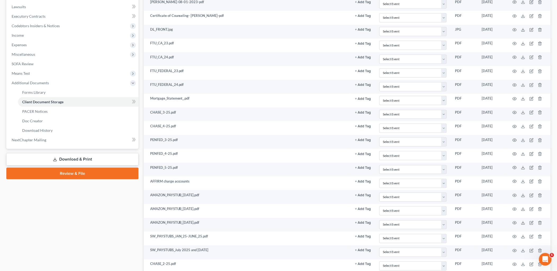
scroll to position [80, 0]
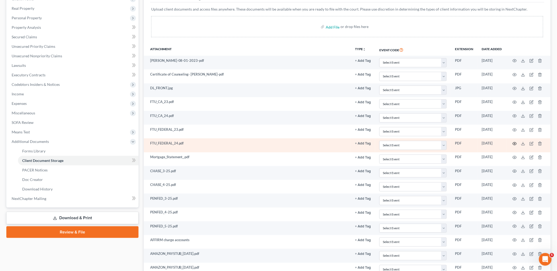
click at [515, 143] on icon "button" at bounding box center [514, 144] width 4 height 4
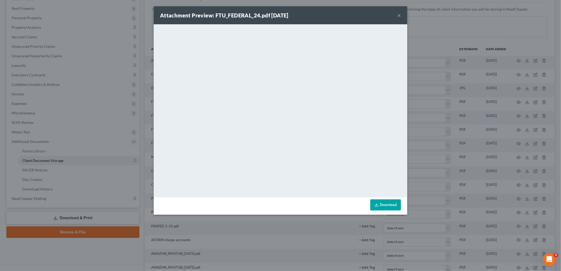
drag, startPoint x: 400, startPoint y: 15, endPoint x: 392, endPoint y: 27, distance: 14.3
click at [400, 15] on button "×" at bounding box center [399, 15] width 4 height 6
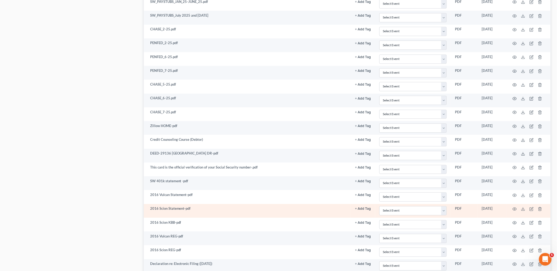
scroll to position [432, 0]
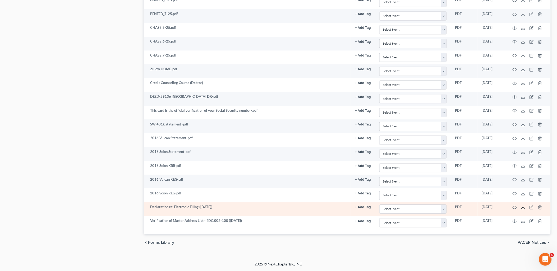
click at [523, 208] on icon at bounding box center [523, 207] width 4 height 4
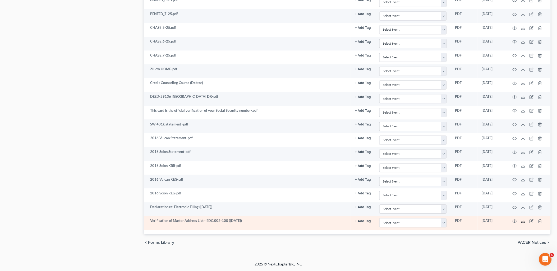
click at [522, 222] on icon at bounding box center [523, 221] width 4 height 4
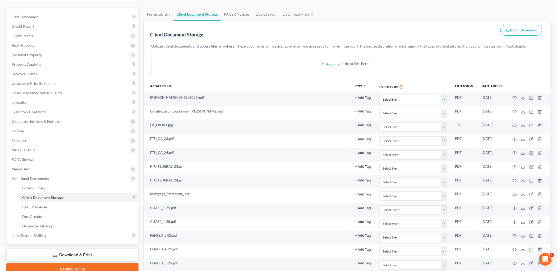
scroll to position [0, 0]
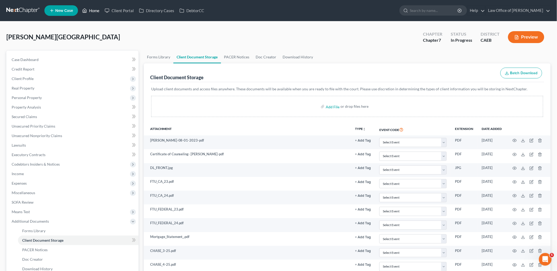
drag, startPoint x: 90, startPoint y: 8, endPoint x: 99, endPoint y: 9, distance: 8.2
click at [90, 8] on link "Home" at bounding box center [91, 11] width 22 height 10
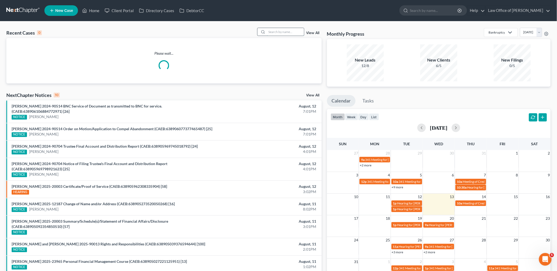
click at [281, 31] on input "search" at bounding box center [285, 32] width 37 height 8
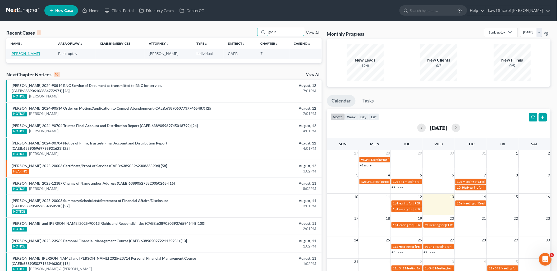
type input "godin"
click at [19, 54] on link "[PERSON_NAME]" at bounding box center [25, 53] width 29 height 4
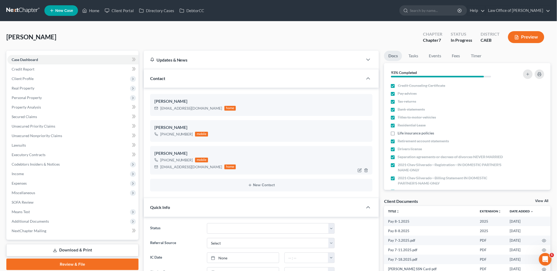
scroll to position [533, 0]
click at [543, 201] on link "View All" at bounding box center [541, 201] width 13 height 4
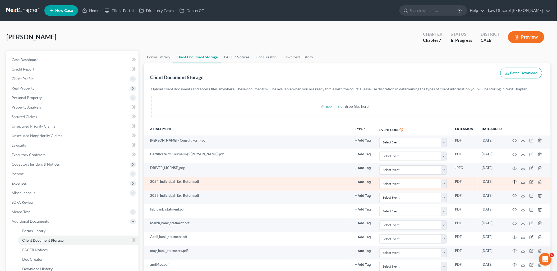
click at [514, 181] on icon "button" at bounding box center [514, 182] width 4 height 4
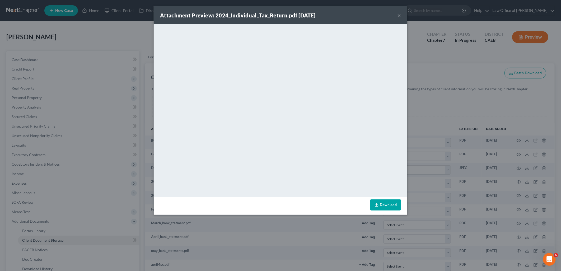
click at [400, 15] on button "×" at bounding box center [399, 15] width 4 height 6
